Goal: Information Seeking & Learning: Learn about a topic

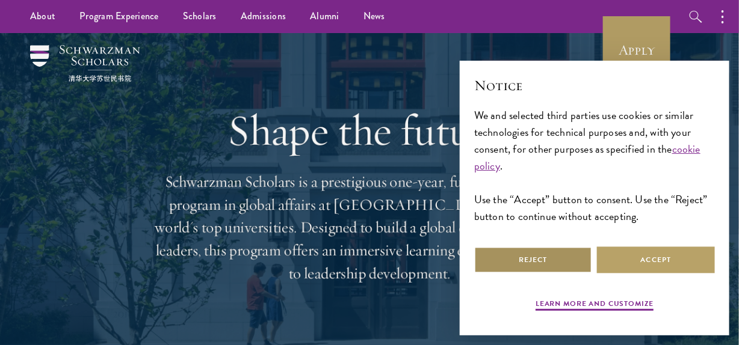
click at [514, 271] on button "Reject" at bounding box center [533, 260] width 118 height 27
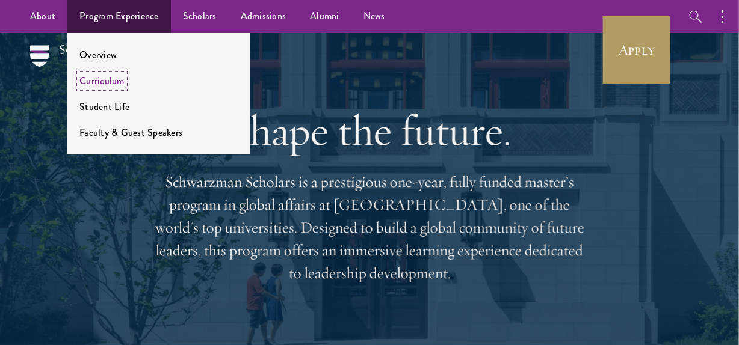
click at [117, 79] on link "Curriculum" at bounding box center [101, 81] width 45 height 14
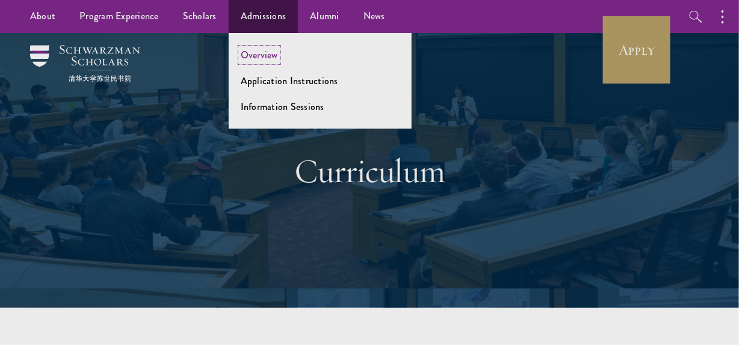
click at [269, 49] on link "Overview" at bounding box center [259, 55] width 37 height 14
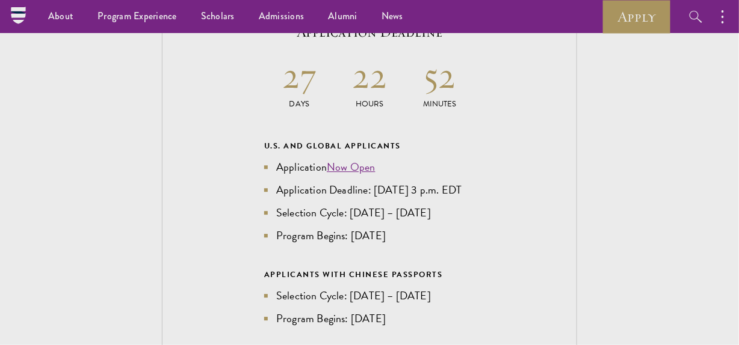
scroll to position [2586, 0]
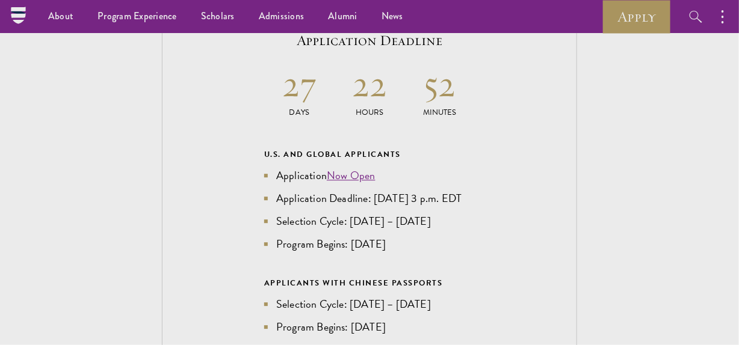
drag, startPoint x: 0, startPoint y: 0, endPoint x: 746, endPoint y: 148, distance: 761.0
